Goal: Information Seeking & Learning: Learn about a topic

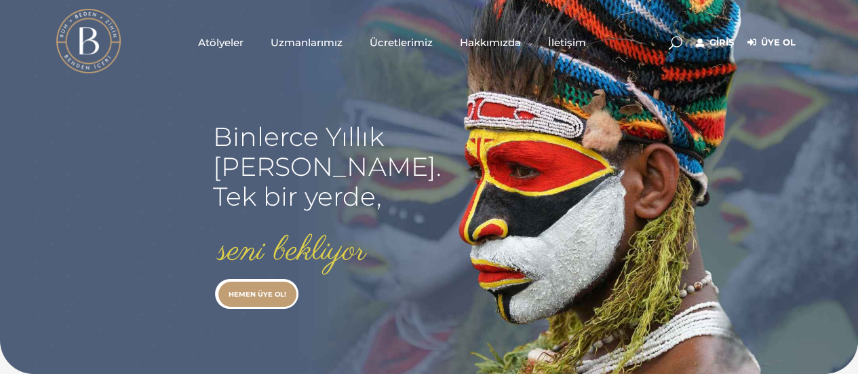
type input "zeynepeksi64@gmail.com"
click at [717, 40] on link "Giriş" at bounding box center [715, 43] width 38 height 16
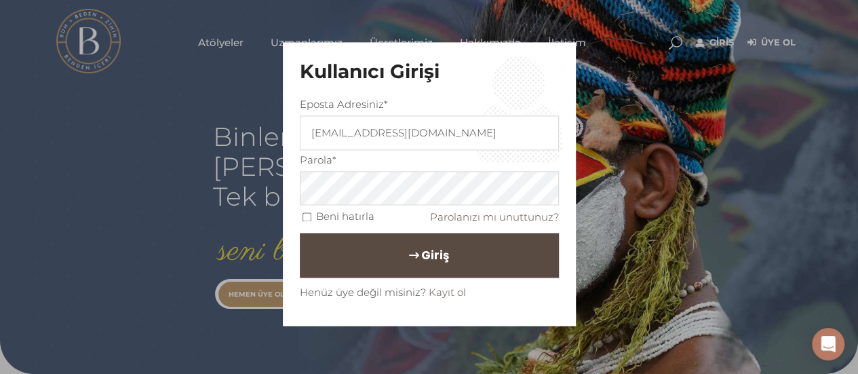
click at [426, 262] on span "Giriş" at bounding box center [435, 255] width 28 height 23
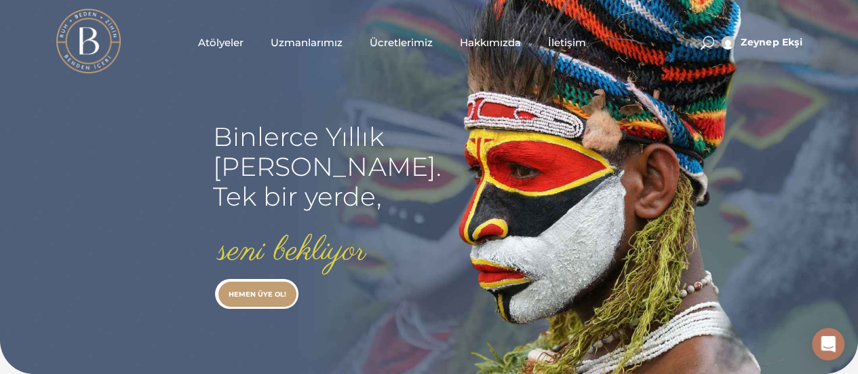
click at [218, 39] on span "Atölyeler" at bounding box center [220, 43] width 45 height 16
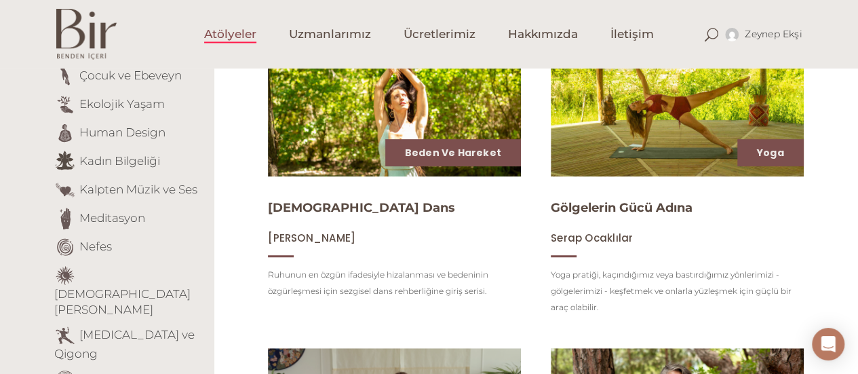
scroll to position [136, 0]
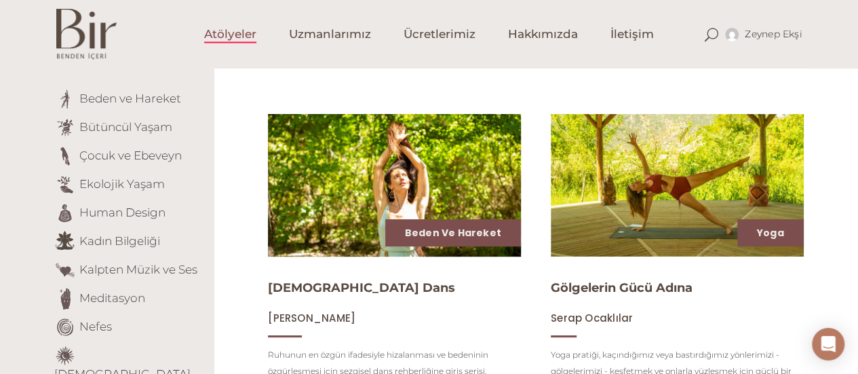
click at [411, 190] on img at bounding box center [394, 185] width 260 height 146
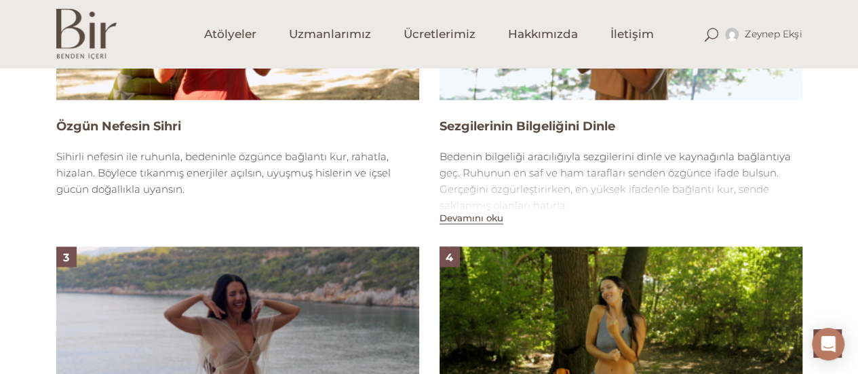
scroll to position [949, 0]
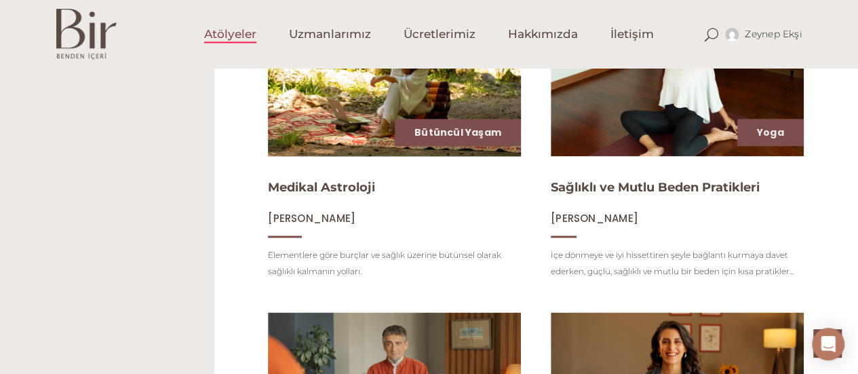
scroll to position [814, 0]
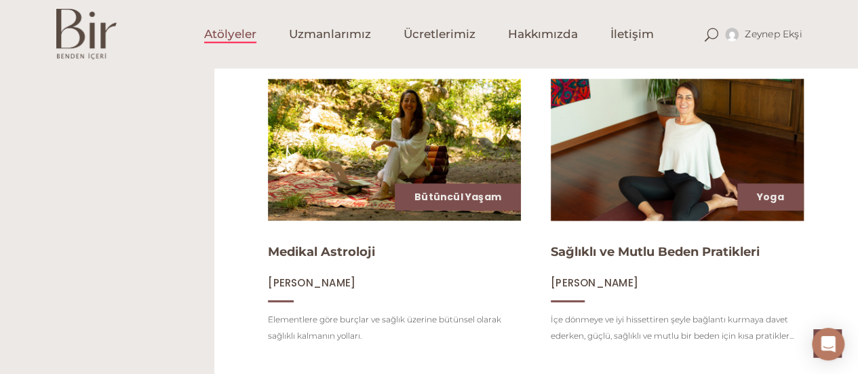
click at [696, 160] on img at bounding box center [677, 150] width 260 height 146
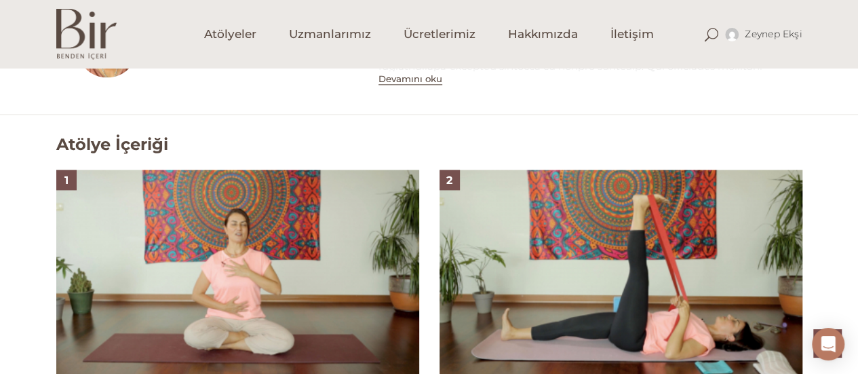
scroll to position [814, 0]
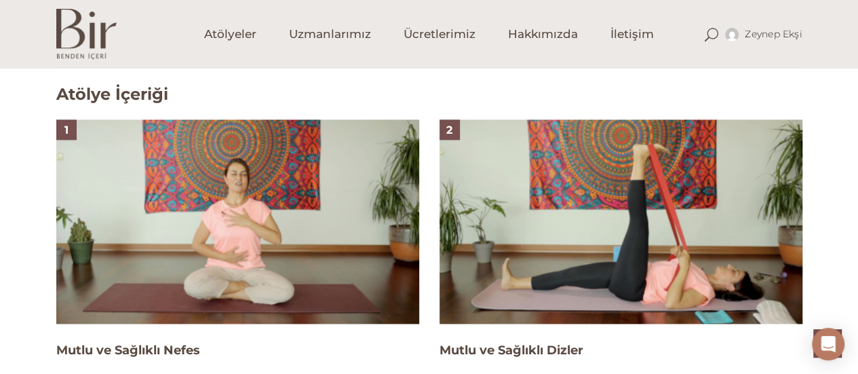
click at [251, 231] on img at bounding box center [237, 221] width 363 height 204
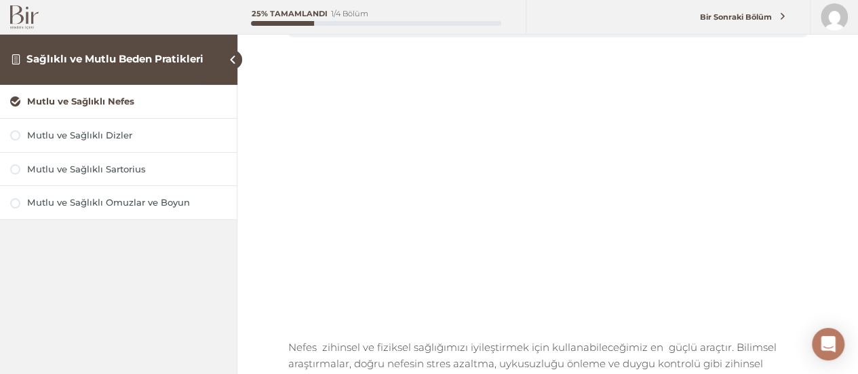
scroll to position [136, 0]
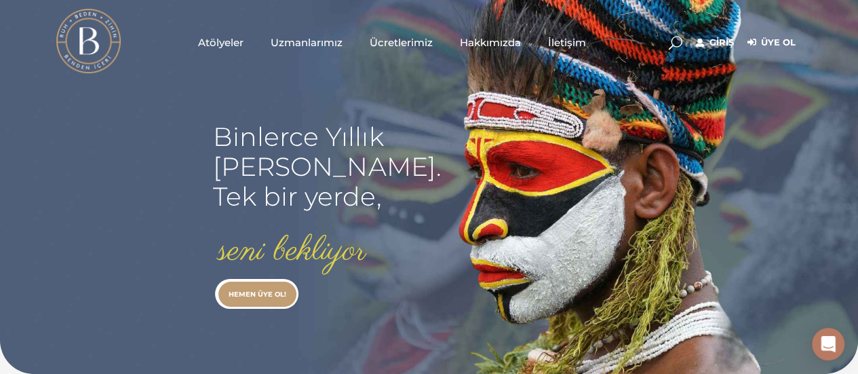
type input "[EMAIL_ADDRESS][DOMAIN_NAME]"
click at [717, 43] on link "Giriş" at bounding box center [715, 43] width 38 height 16
